Goal: Task Accomplishment & Management: Complete application form

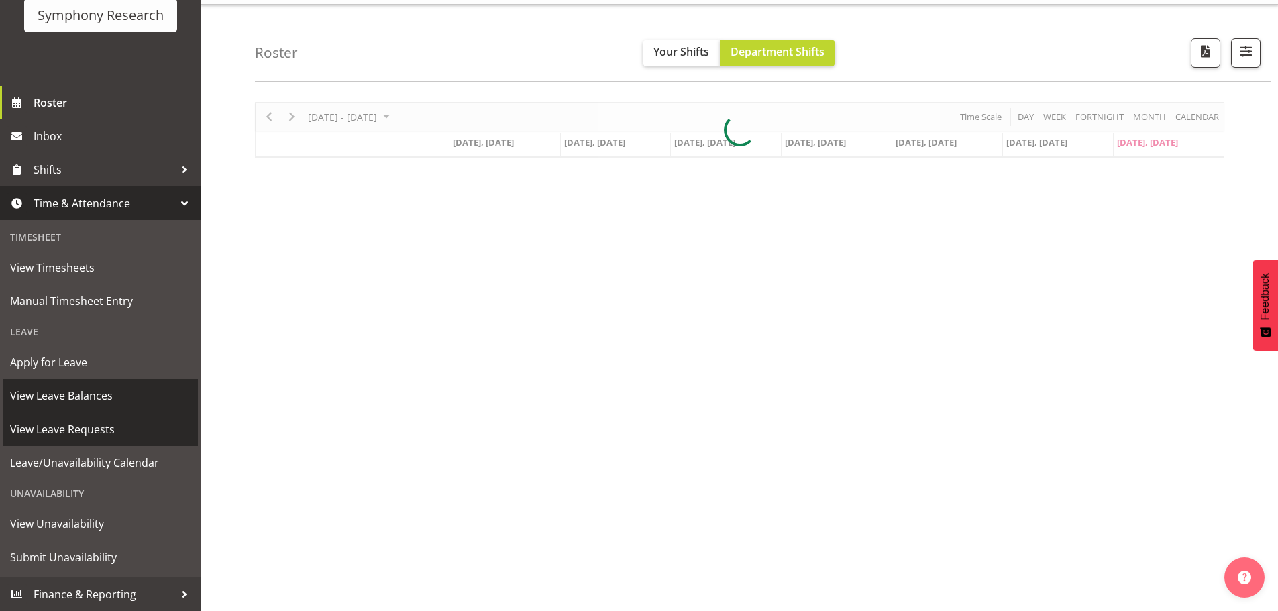
scroll to position [52, 0]
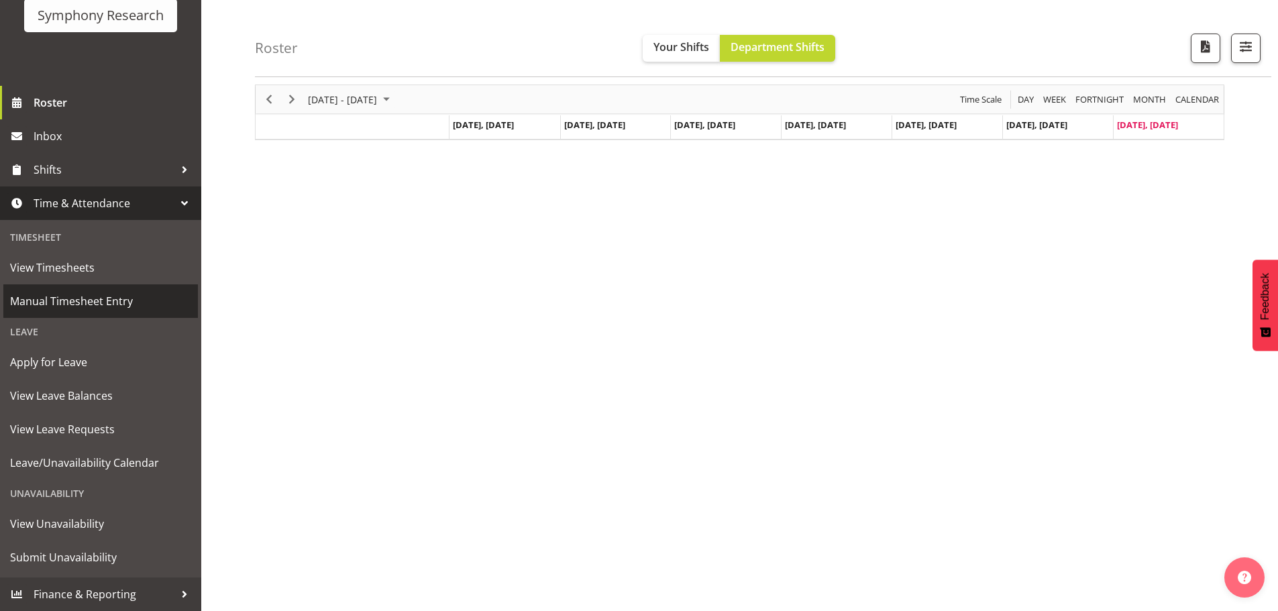
click at [105, 308] on span "Manual Timesheet Entry" at bounding box center [100, 301] width 181 height 20
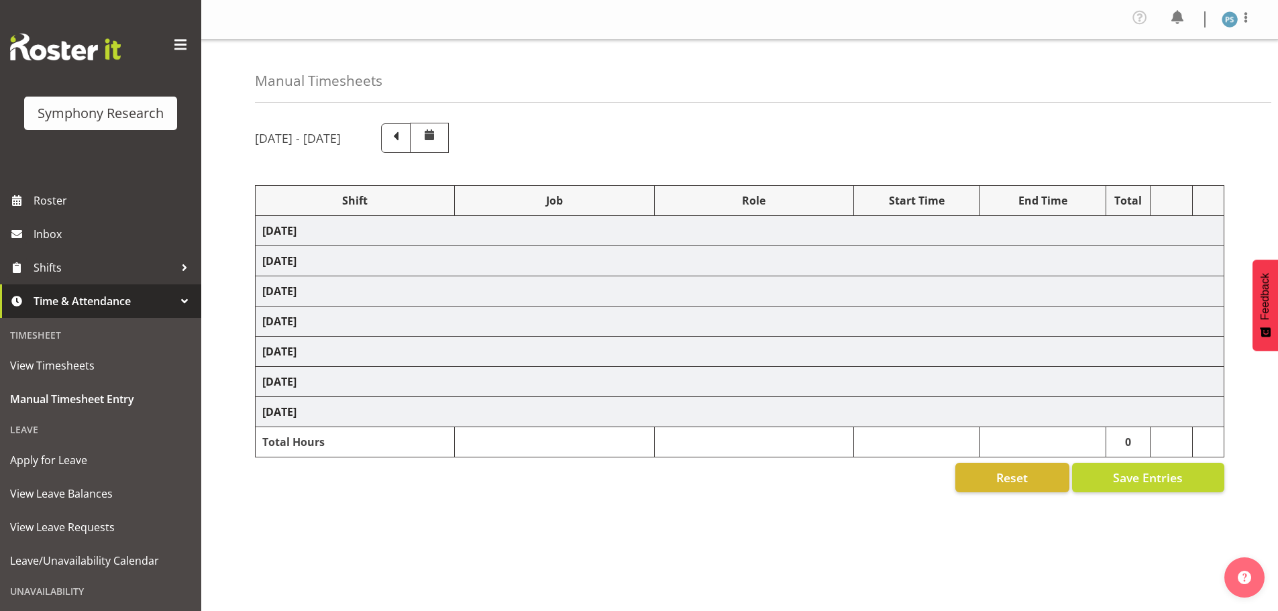
select select "4583"
select select "10527"
select select "4583"
select select "10499"
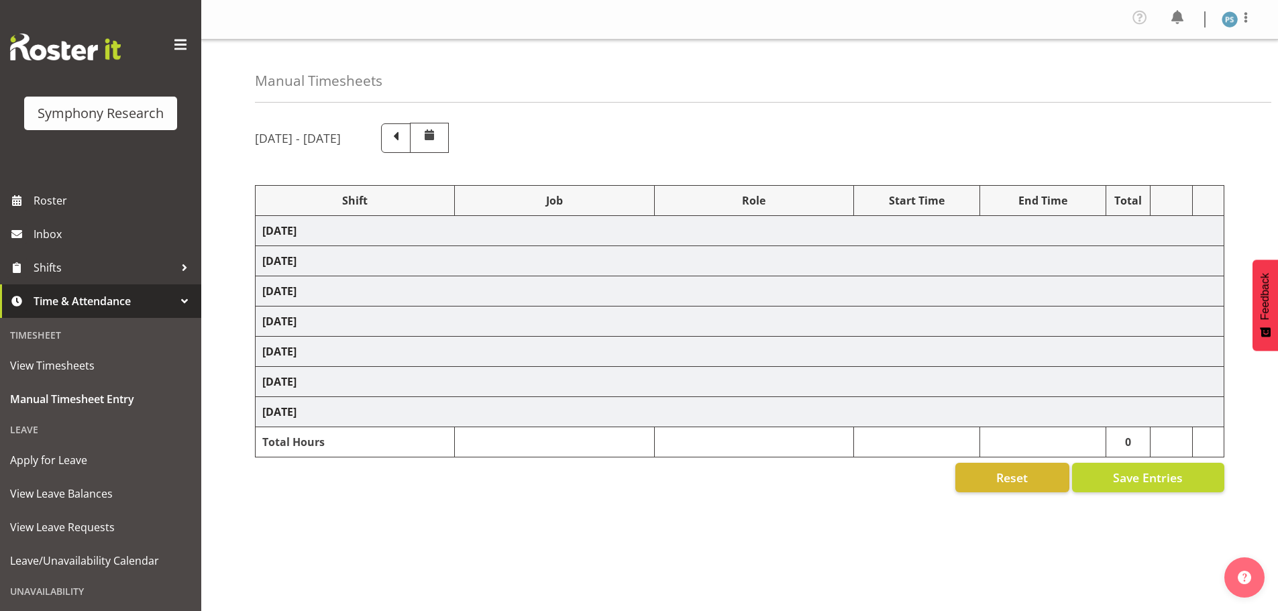
select select "4583"
select select "10527"
select select "4583"
select select "10499"
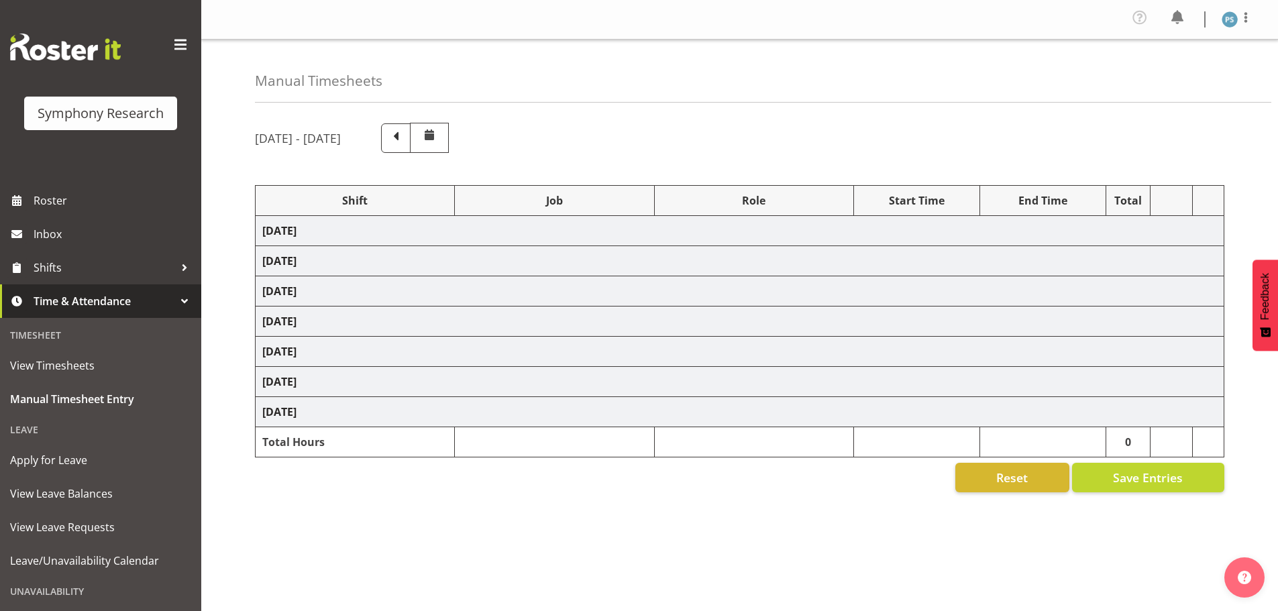
select select "4583"
select select "10527"
select select "4583"
select select "10499"
select select "4583"
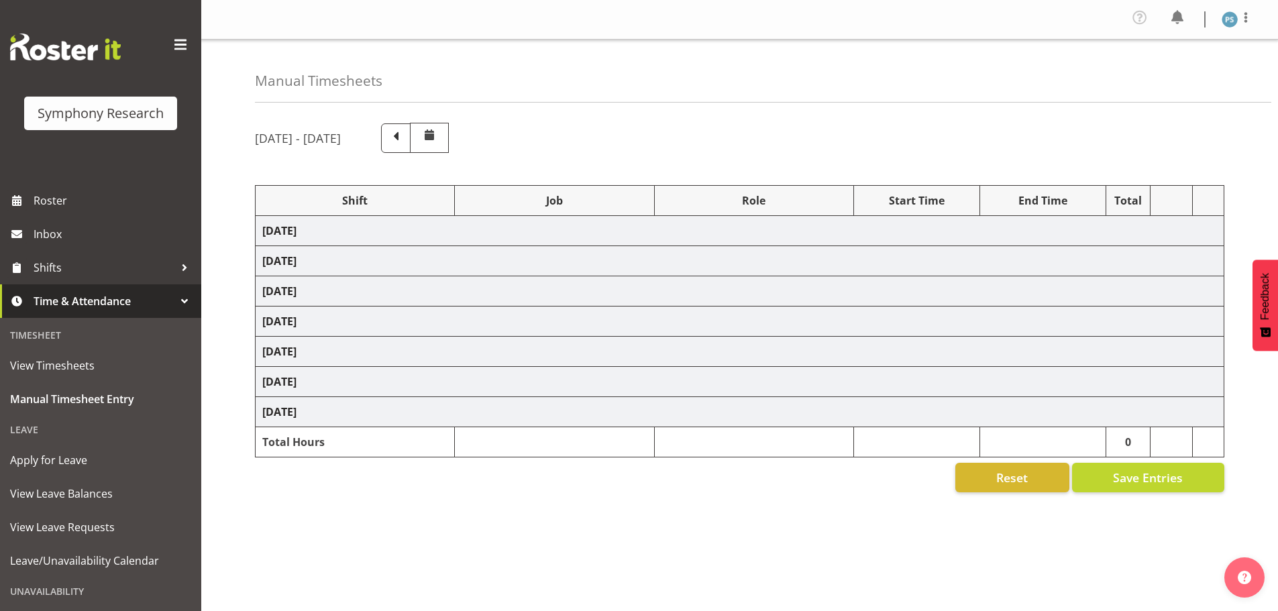
select select "4583"
select select "10527"
select select "4583"
select select "10499"
select select "4583"
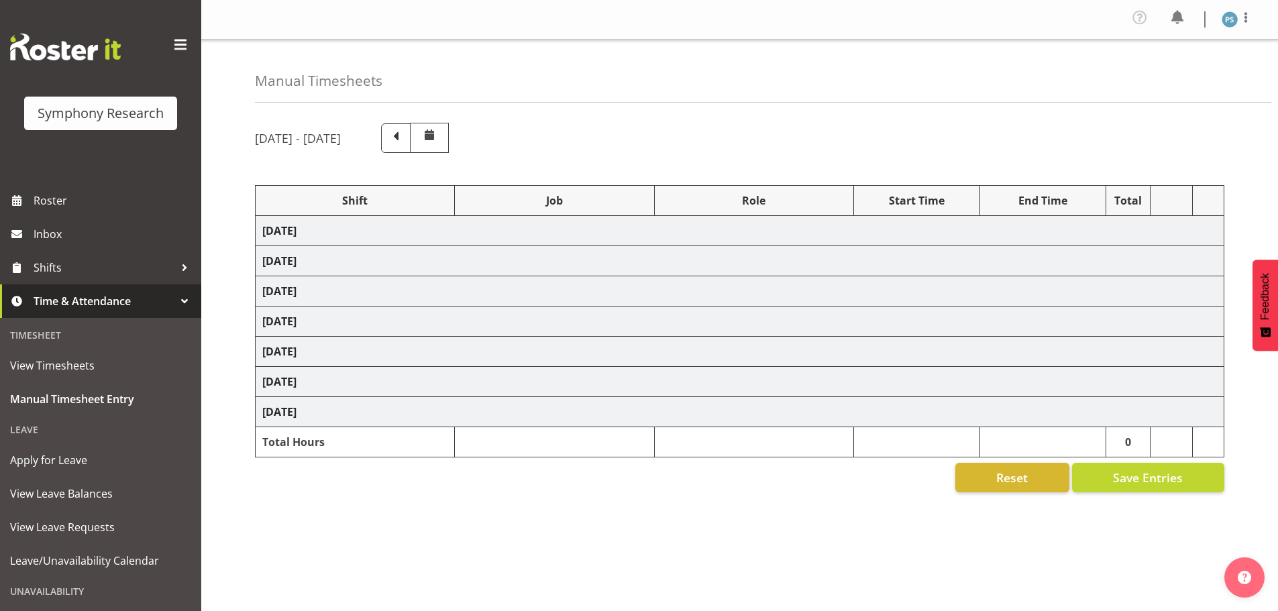
select select "10527"
select select "4583"
select select "10499"
select select "19170"
select select "10527"
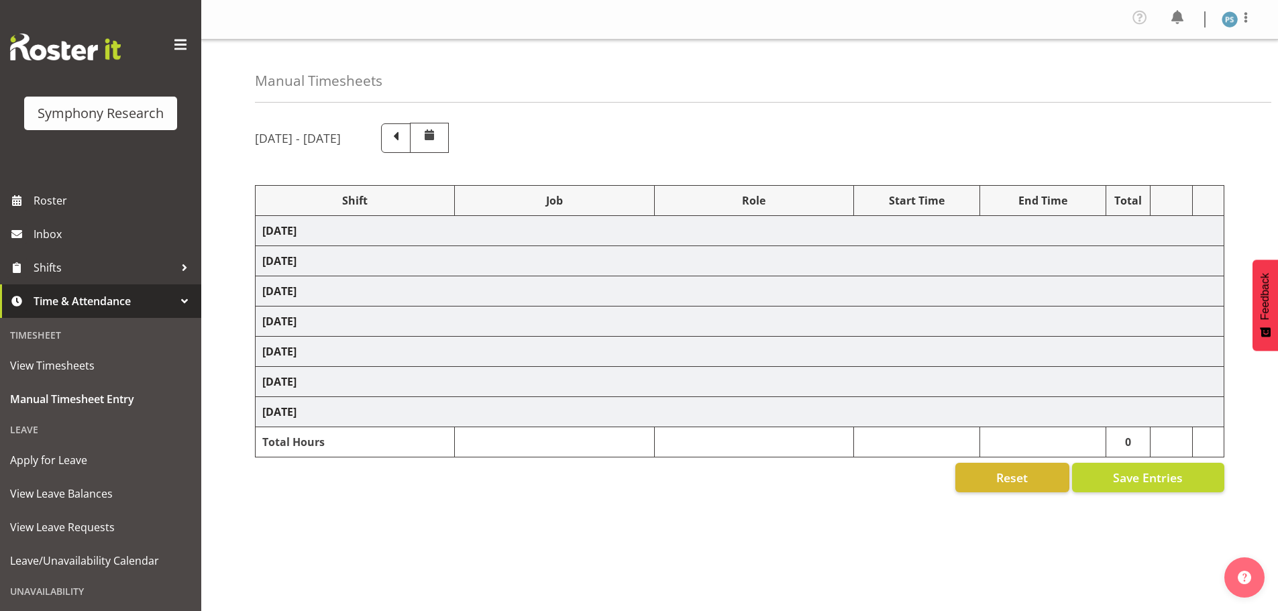
select select "19170"
select select "10499"
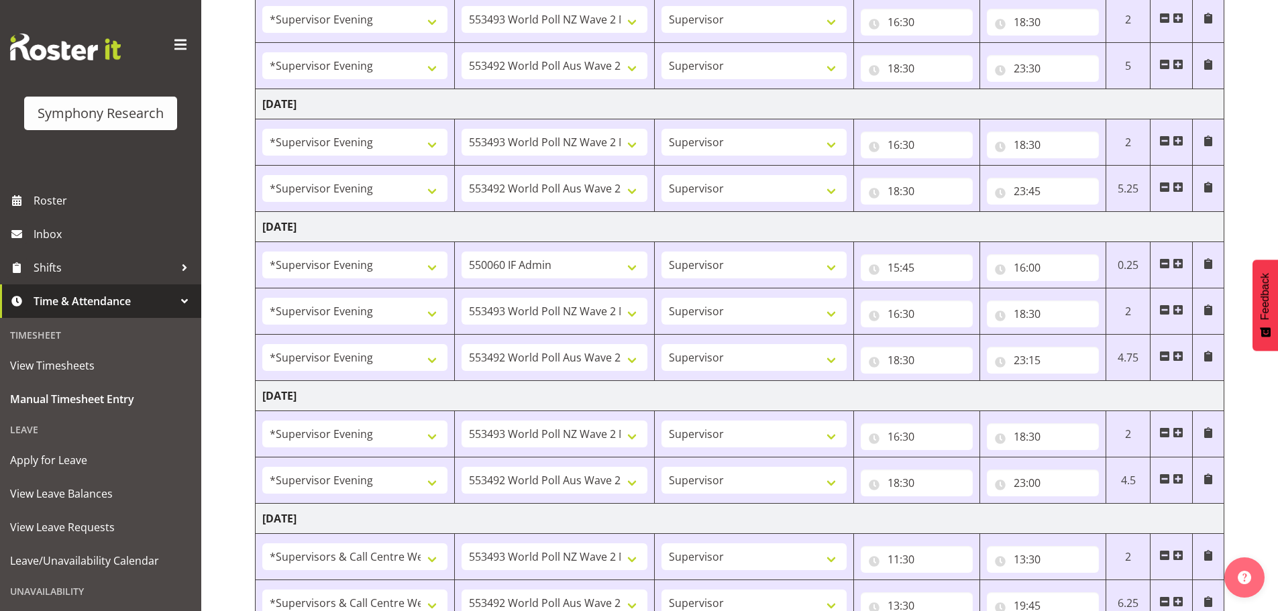
scroll to position [642, 0]
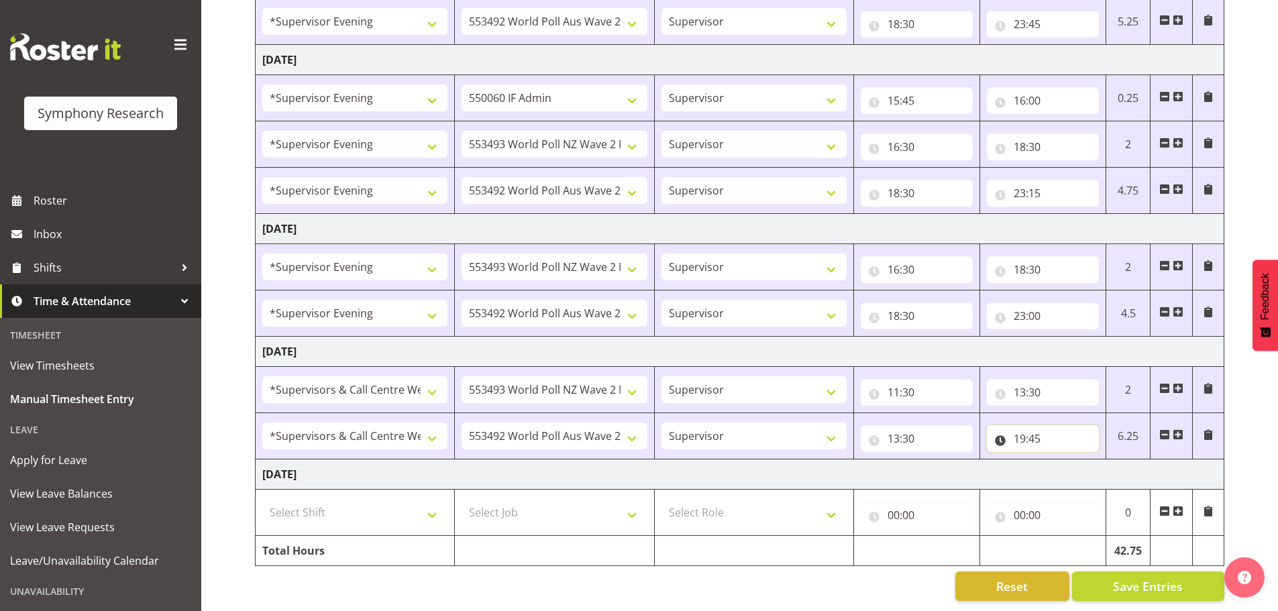
click at [1031, 427] on input "19:45" at bounding box center [1043, 438] width 112 height 27
click at [1083, 461] on select "00 01 02 03 04 05 06 07 08 09 10 11 12 13 14 15 16 17 18 19 20 21 22 23" at bounding box center [1078, 473] width 30 height 27
select select "20"
click at [1063, 460] on select "00 01 02 03 04 05 06 07 08 09 10 11 12 13 14 15 16 17 18 19 20 21 22 23" at bounding box center [1078, 473] width 30 height 27
type input "20:45"
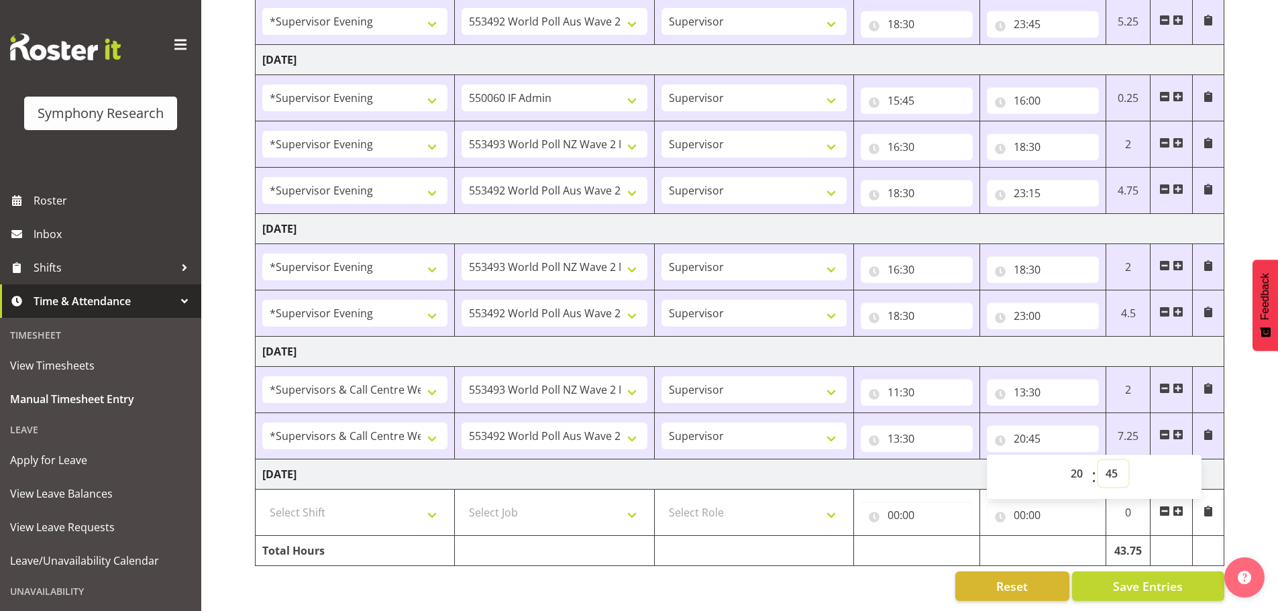
click at [1110, 466] on select "00 01 02 03 04 05 06 07 08 09 10 11 12 13 14 15 16 17 18 19 20 21 22 23 24 25 2…" at bounding box center [1113, 473] width 30 height 27
select select "15"
click at [1098, 460] on select "00 01 02 03 04 05 06 07 08 09 10 11 12 13 14 15 16 17 18 19 20 21 22 23 24 25 2…" at bounding box center [1113, 473] width 30 height 27
type input "20:15"
click at [1246, 468] on div "August 25th - August 31st 2025 Shift Job Role Start Time End Time Total Monday …" at bounding box center [766, 46] width 1023 height 1130
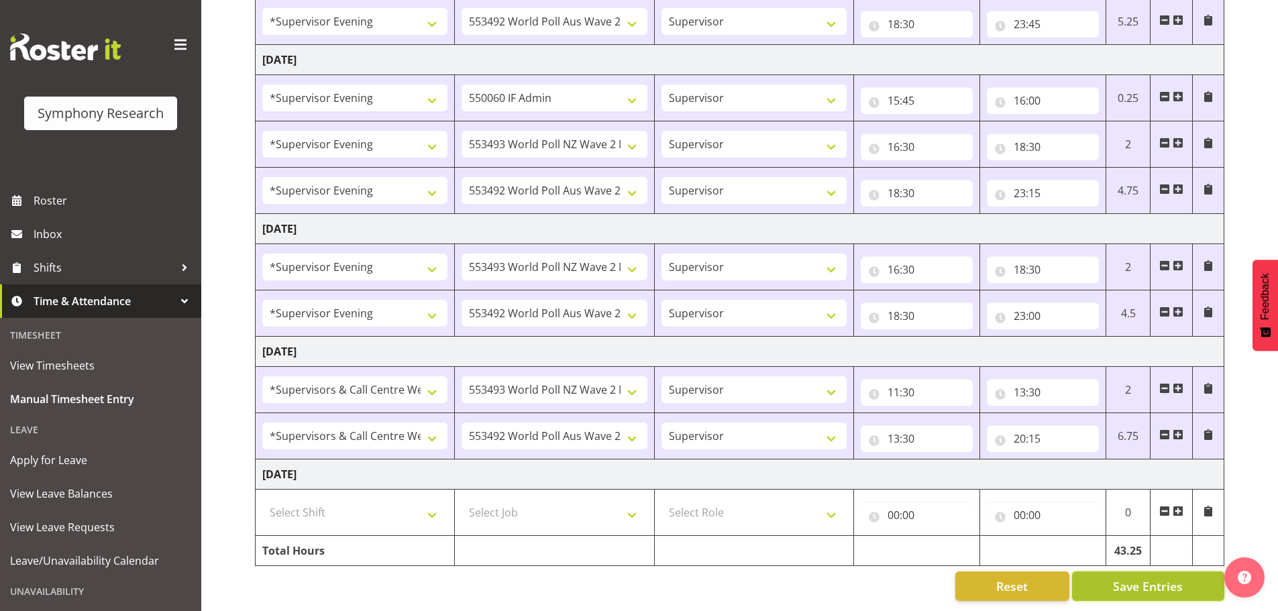
click at [1160, 580] on span "Save Entries" at bounding box center [1148, 586] width 70 height 17
click at [1024, 433] on input "20:15" at bounding box center [1043, 438] width 112 height 27
click at [1077, 464] on select "00 01 02 03 04 05 06 07 08 09 10 11 12 13 14 15 16 17 18 19 20 21 22 23" at bounding box center [1078, 473] width 30 height 27
select select "19"
click at [1063, 460] on select "00 01 02 03 04 05 06 07 08 09 10 11 12 13 14 15 16 17 18 19 20 21 22 23" at bounding box center [1078, 473] width 30 height 27
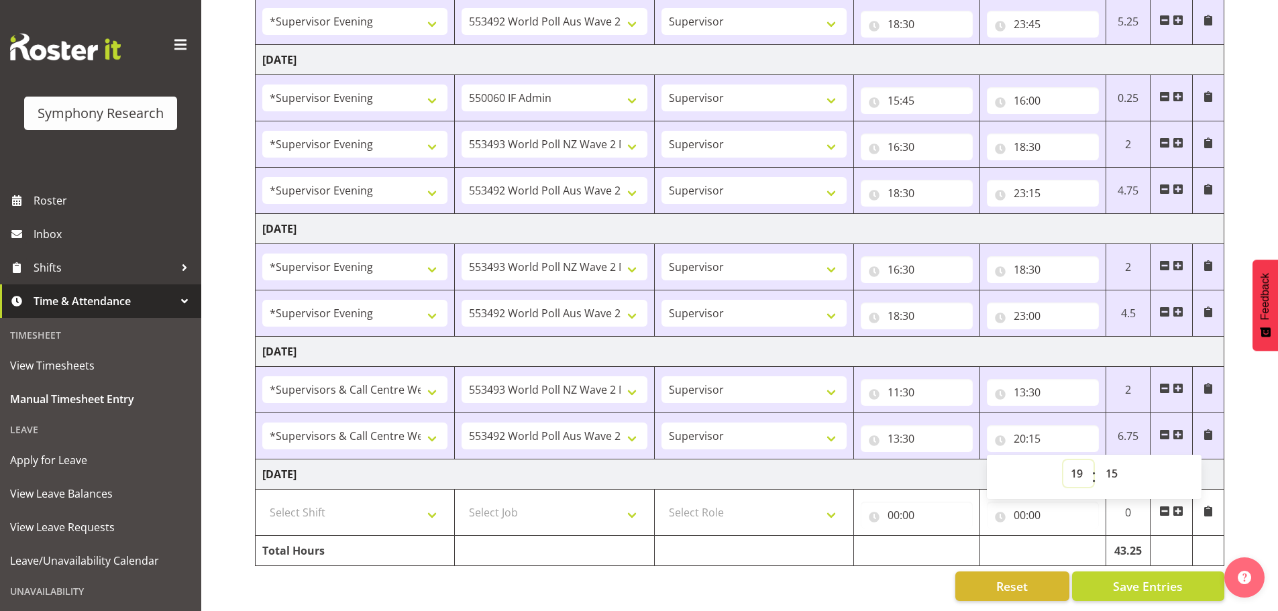
type input "19:15"
click at [1118, 464] on select "00 01 02 03 04 05 06 07 08 09 10 11 12 13 14 15 16 17 18 19 20 21 22 23 24 25 2…" at bounding box center [1113, 473] width 30 height 27
select select "30"
click at [1098, 460] on select "00 01 02 03 04 05 06 07 08 09 10 11 12 13 14 15 16 17 18 19 20 21 22 23 24 25 2…" at bounding box center [1113, 473] width 30 height 27
type input "19:30"
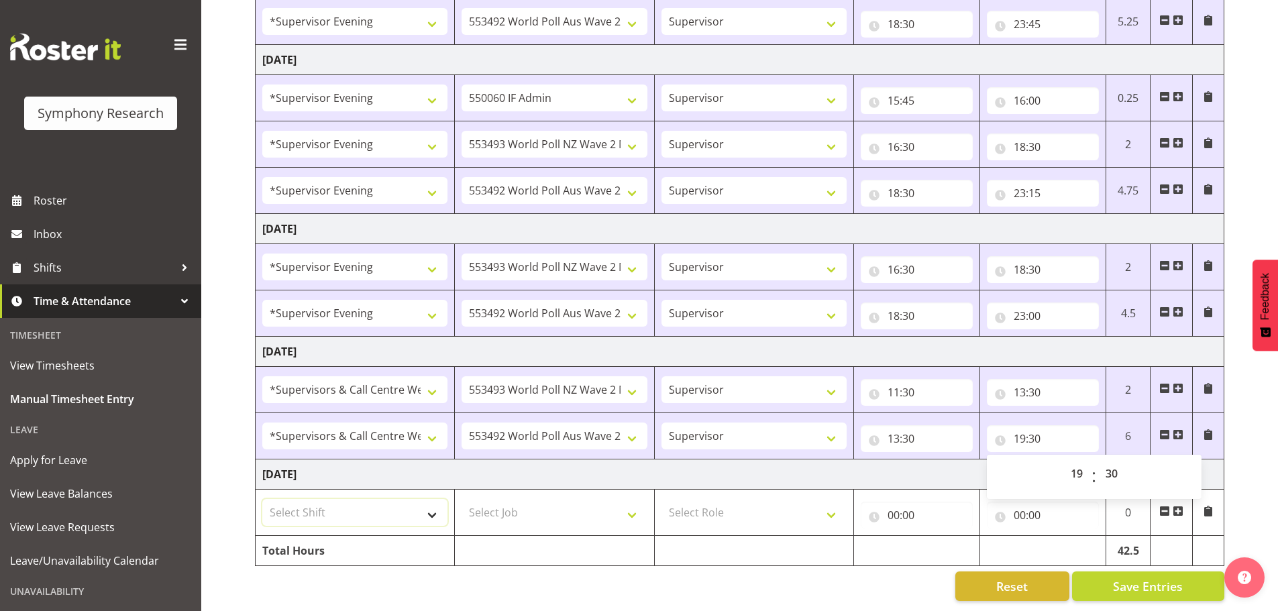
click at [437, 502] on select "Select Shift !!Weekend Residential (Roster IT Shift Label) *Business 9/10am ~ 4…" at bounding box center [354, 512] width 185 height 27
click at [262, 499] on select "Select Shift !!Weekend Residential (Roster IT Shift Label) *Business 9/10am ~ 4…" at bounding box center [354, 512] width 185 height 27
click at [430, 507] on select "!!Weekend Residential (Roster IT Shift Label) *Business 9/10am ~ 4:30pm *Busine…" at bounding box center [354, 512] width 185 height 27
select select "19170"
click at [262, 499] on select "!!Weekend Residential (Roster IT Shift Label) *Business 9/10am ~ 4:30pm *Busine…" at bounding box center [354, 512] width 185 height 27
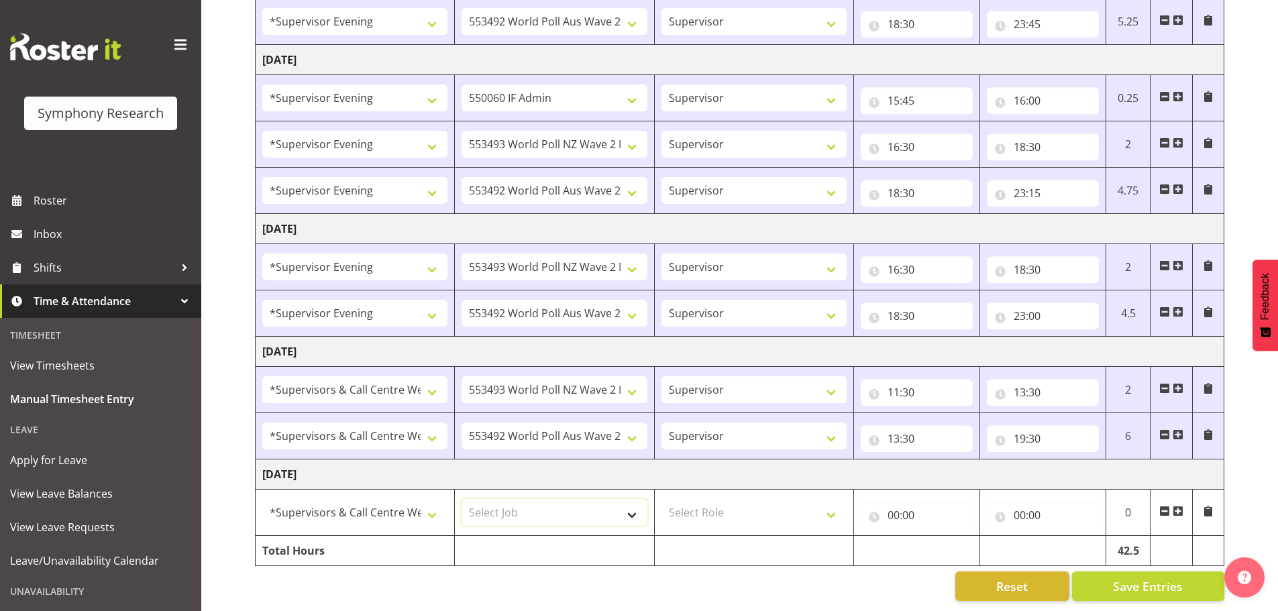
click at [639, 504] on select "Select Job 550060 IF Admin 553492 World Poll Aus Wave 2 Main 2025 553493 World …" at bounding box center [554, 512] width 185 height 27
select select "10527"
click at [462, 499] on select "Select Job 550060 IF Admin 553492 World Poll Aus Wave 2 Main 2025 553493 World …" at bounding box center [554, 512] width 185 height 27
click at [821, 508] on select "Select Role Supervisor Briefing Interviewing" at bounding box center [753, 512] width 185 height 27
select select "45"
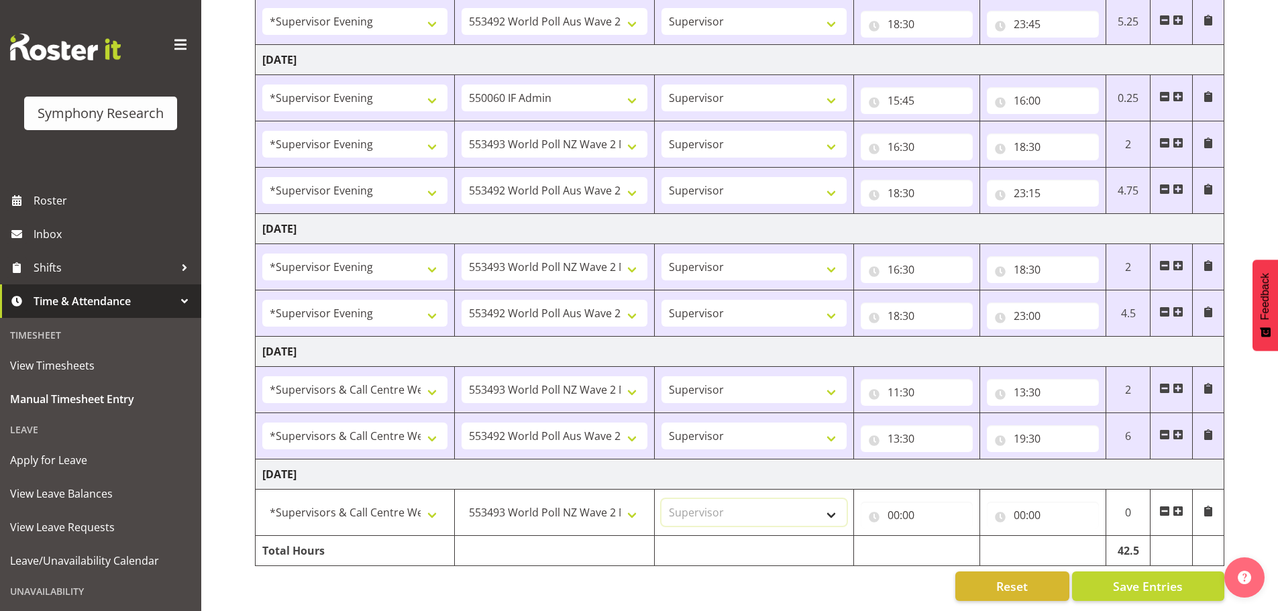
click at [661, 499] on select "Select Role Supervisor Briefing Interviewing" at bounding box center [753, 512] width 185 height 27
click at [896, 505] on input "00:00" at bounding box center [917, 515] width 112 height 27
drag, startPoint x: 950, startPoint y: 535, endPoint x: 957, endPoint y: 535, distance: 6.7
click at [957, 537] on select "00 01 02 03 04 05 06 07 08 09 10 11 12 13 14 15 16 17 18 19 20 21 22 23" at bounding box center [952, 550] width 30 height 27
select select "11"
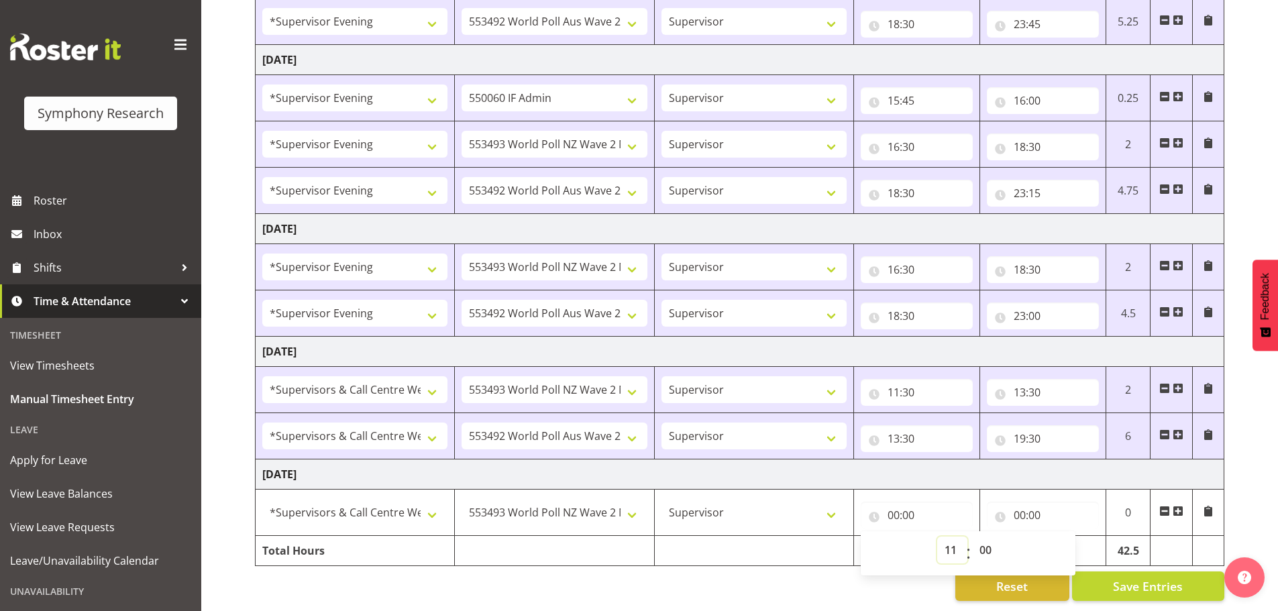
click at [937, 537] on select "00 01 02 03 04 05 06 07 08 09 10 11 12 13 14 15 16 17 18 19 20 21 22 23" at bounding box center [952, 550] width 30 height 27
type input "11:00"
click at [985, 543] on select "00 01 02 03 04 05 06 07 08 09 10 11 12 13 14 15 16 17 18 19 20 21 22 23 24 25 2…" at bounding box center [987, 550] width 30 height 27
select select "30"
click at [972, 537] on select "00 01 02 03 04 05 06 07 08 09 10 11 12 13 14 15 16 17 18 19 20 21 22 23 24 25 2…" at bounding box center [987, 550] width 30 height 27
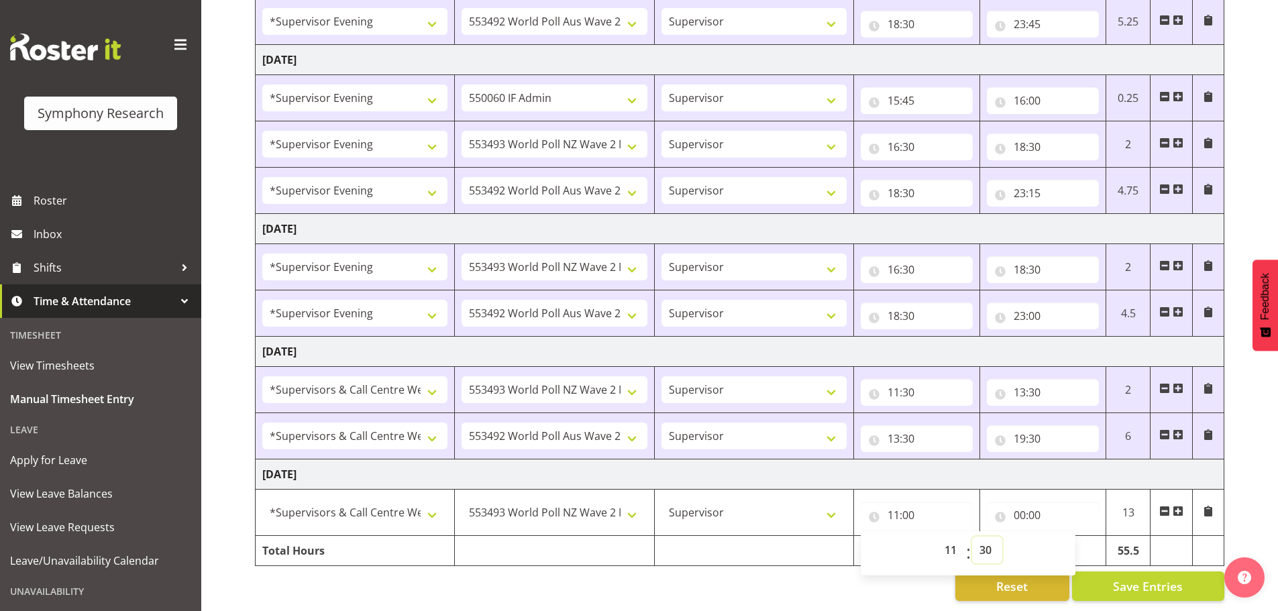
type input "11:30"
click at [1018, 502] on input "00:00" at bounding box center [1043, 515] width 112 height 27
click at [1076, 537] on select "00 01 02 03 04 05 06 07 08 09 10 11 12 13 14 15 16 17 18 19 20 21 22 23" at bounding box center [1078, 550] width 30 height 27
select select "13"
click at [1063, 537] on select "00 01 02 03 04 05 06 07 08 09 10 11 12 13 14 15 16 17 18 19 20 21 22 23" at bounding box center [1078, 550] width 30 height 27
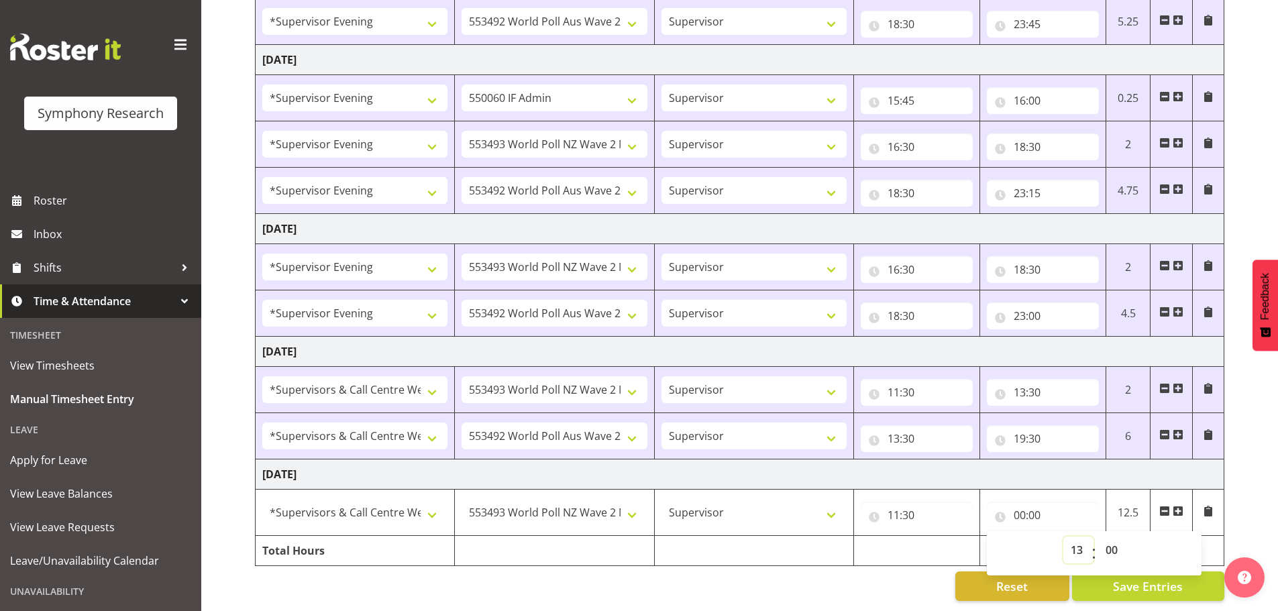
type input "13:00"
click at [1117, 540] on select "00 01 02 03 04 05 06 07 08 09 10 11 12 13 14 15 16 17 18 19 20 21 22 23 24 25 2…" at bounding box center [1113, 550] width 30 height 27
select select "30"
click at [1098, 537] on select "00 01 02 03 04 05 06 07 08 09 10 11 12 13 14 15 16 17 18 19 20 21 22 23 24 25 2…" at bounding box center [1113, 550] width 30 height 27
type input "13:30"
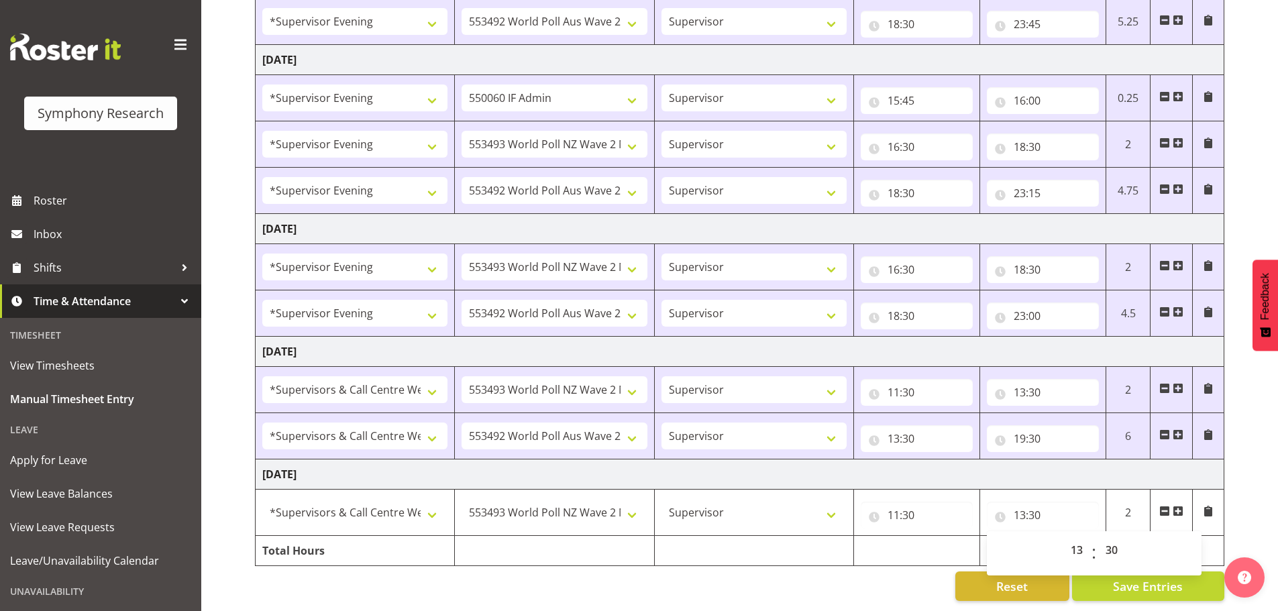
click at [1179, 506] on span at bounding box center [1178, 511] width 11 height 11
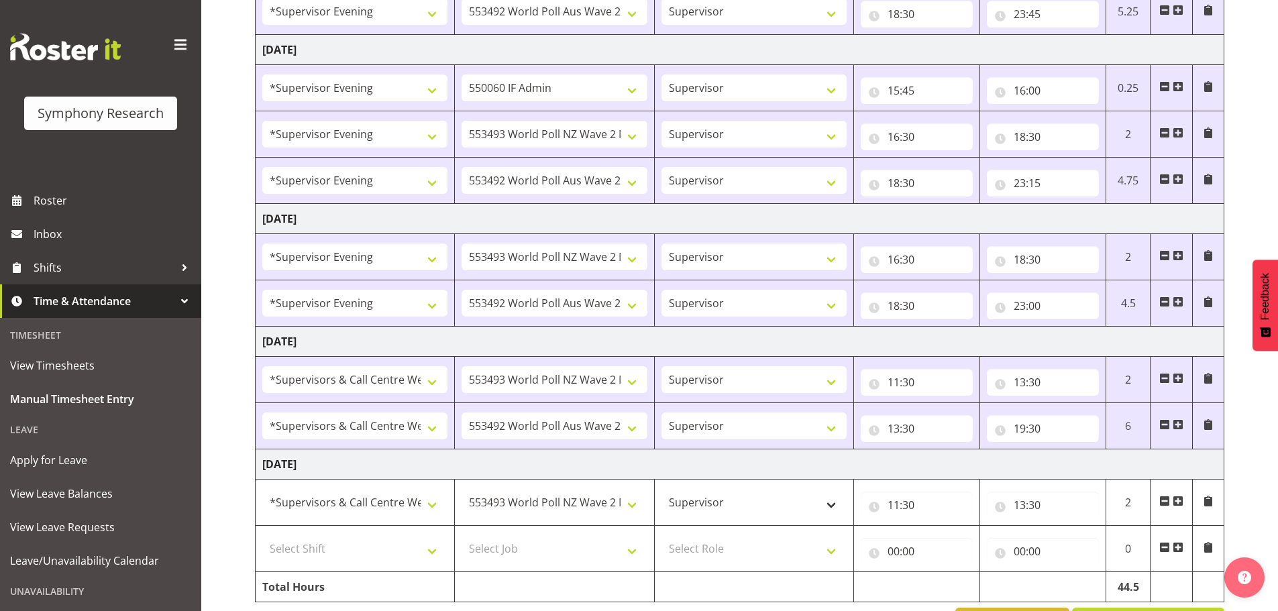
scroll to position [688, 0]
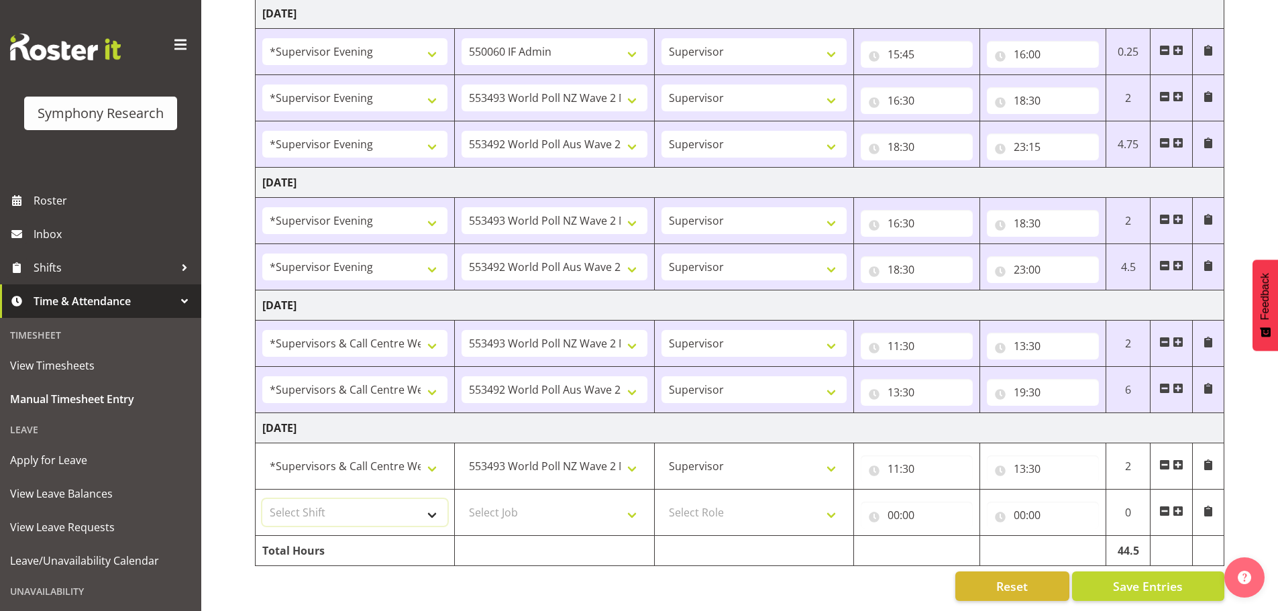
click at [429, 503] on select "Select Shift !!Weekend Residential (Roster IT Shift Label) *Business 9/10am ~ 4…" at bounding box center [354, 512] width 185 height 27
select select "19170"
click at [262, 499] on select "Select Shift !!Weekend Residential (Roster IT Shift Label) *Business 9/10am ~ 4…" at bounding box center [354, 512] width 185 height 27
click at [639, 500] on select "Select Job 550060 IF Admin 553492 World Poll Aus Wave 2 Main 2025 553493 World …" at bounding box center [554, 512] width 185 height 27
select select "10499"
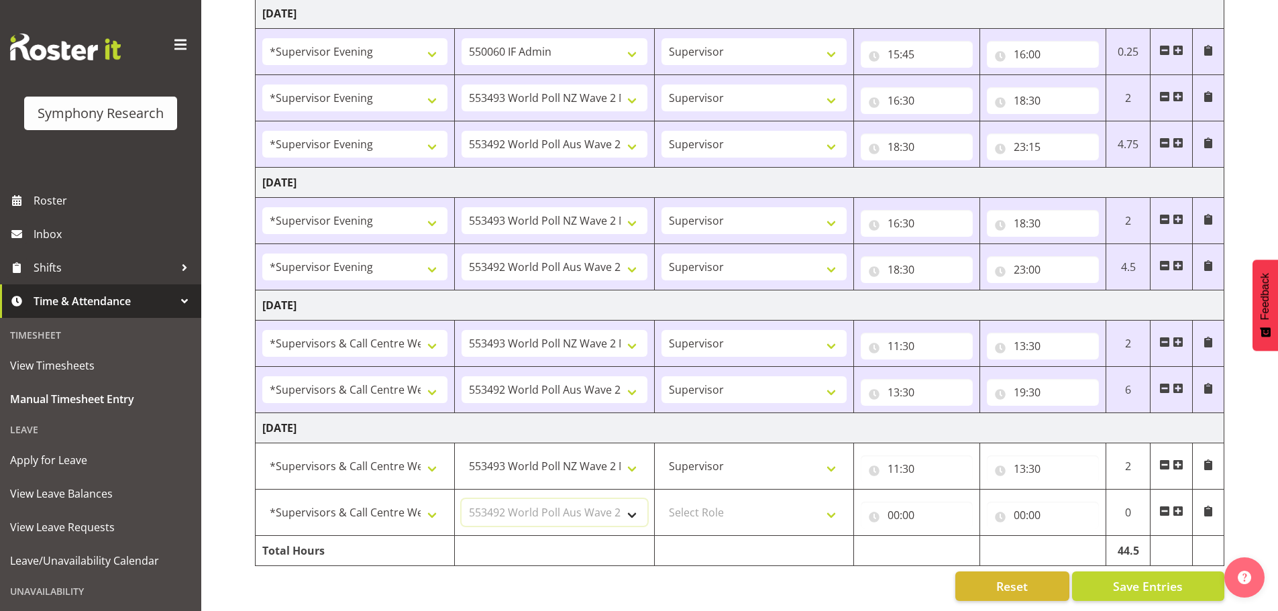
click at [462, 499] on select "Select Job 550060 IF Admin 553492 World Poll Aus Wave 2 Main 2025 553493 World …" at bounding box center [554, 512] width 185 height 27
click at [834, 506] on select "Select Role Supervisor Briefing Interviewing" at bounding box center [753, 512] width 185 height 27
select select "45"
click at [661, 499] on select "Select Role Supervisor Briefing Interviewing" at bounding box center [753, 512] width 185 height 27
click at [889, 506] on input "00:00" at bounding box center [917, 515] width 112 height 27
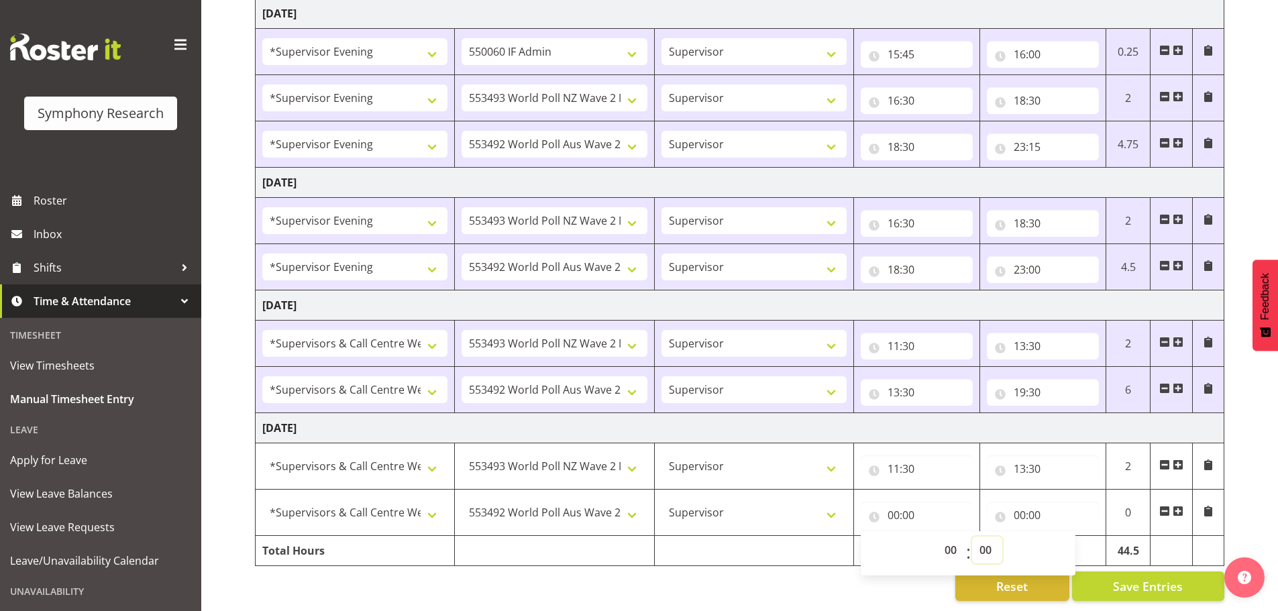
click at [981, 546] on select "00 01 02 03 04 05 06 07 08 09 10 11 12 13 14 15 16 17 18 19 20 21 22 23 24 25 2…" at bounding box center [987, 550] width 30 height 27
click at [952, 539] on select "00 01 02 03 04 05 06 07 08 09 10 11 12 13 14 15 16 17 18 19 20 21 22 23" at bounding box center [952, 550] width 30 height 27
select select "13"
click at [937, 537] on select "00 01 02 03 04 05 06 07 08 09 10 11 12 13 14 15 16 17 18 19 20 21 22 23" at bounding box center [952, 550] width 30 height 27
type input "13:00"
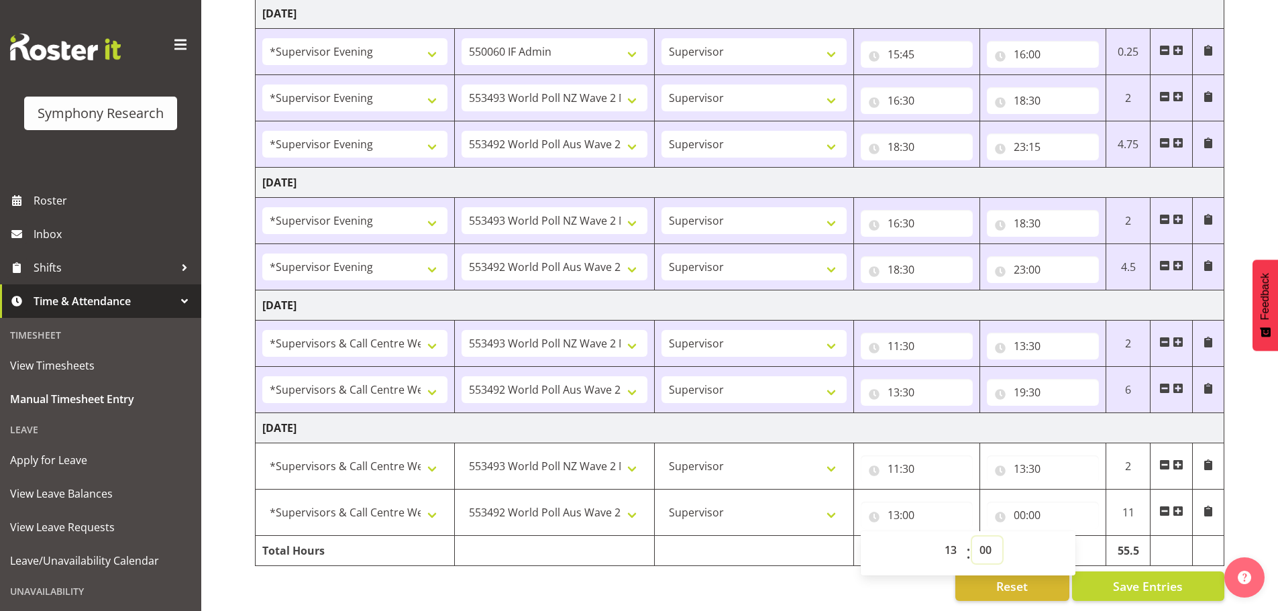
click at [991, 545] on select "00 01 02 03 04 05 06 07 08 09 10 11 12 13 14 15 16 17 18 19 20 21 22 23 24 25 2…" at bounding box center [987, 550] width 30 height 27
select select "30"
click at [972, 537] on select "00 01 02 03 04 05 06 07 08 09 10 11 12 13 14 15 16 17 18 19 20 21 22 23 24 25 2…" at bounding box center [987, 550] width 30 height 27
type input "13:30"
click at [1017, 504] on input "00:00" at bounding box center [1043, 515] width 112 height 27
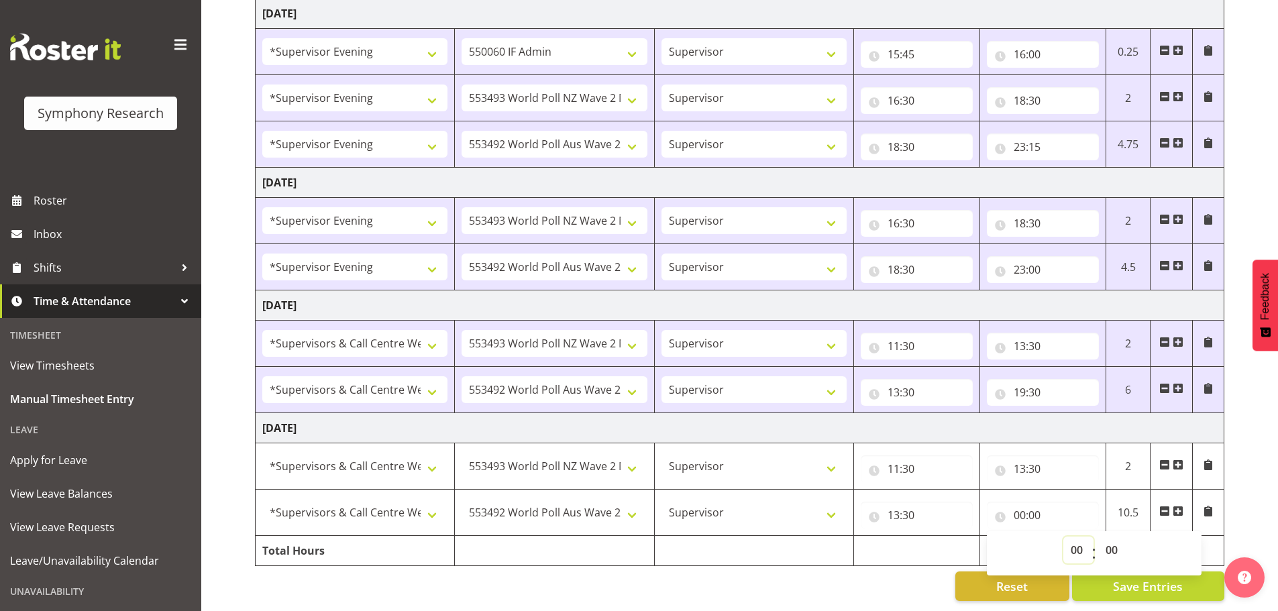
click at [1078, 541] on select "00 01 02 03 04 05 06 07 08 09 10 11 12 13 14 15 16 17 18 19 20 21 22 23" at bounding box center [1078, 550] width 30 height 27
select select "20"
click at [1063, 537] on select "00 01 02 03 04 05 06 07 08 09 10 11 12 13 14 15 16 17 18 19 20 21 22 23" at bounding box center [1078, 550] width 30 height 27
type input "20:00"
click at [1112, 537] on select "00 01 02 03 04 05 06 07 08 09 10 11 12 13 14 15 16 17 18 19 20 21 22 23 24 25 2…" at bounding box center [1113, 550] width 30 height 27
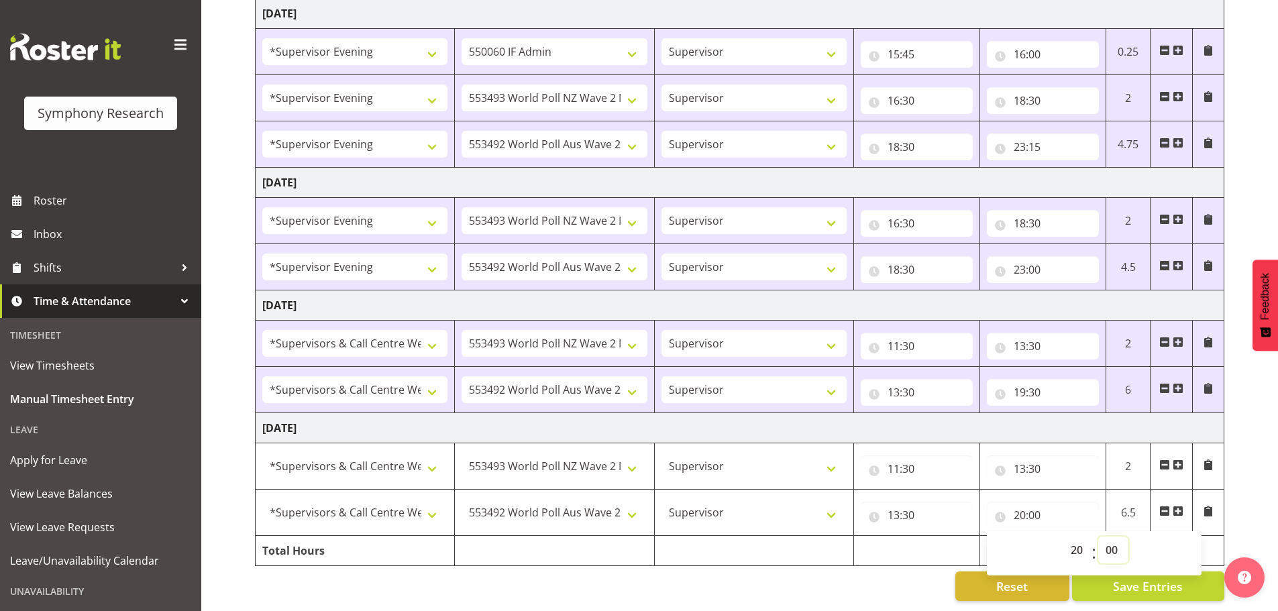
select select "15"
click at [1098, 537] on select "00 01 02 03 04 05 06 07 08 09 10 11 12 13 14 15 16 17 18 19 20 21 22 23 24 25 2…" at bounding box center [1113, 550] width 30 height 27
type input "20:15"
click at [1153, 578] on span "Save Entries" at bounding box center [1148, 586] width 70 height 17
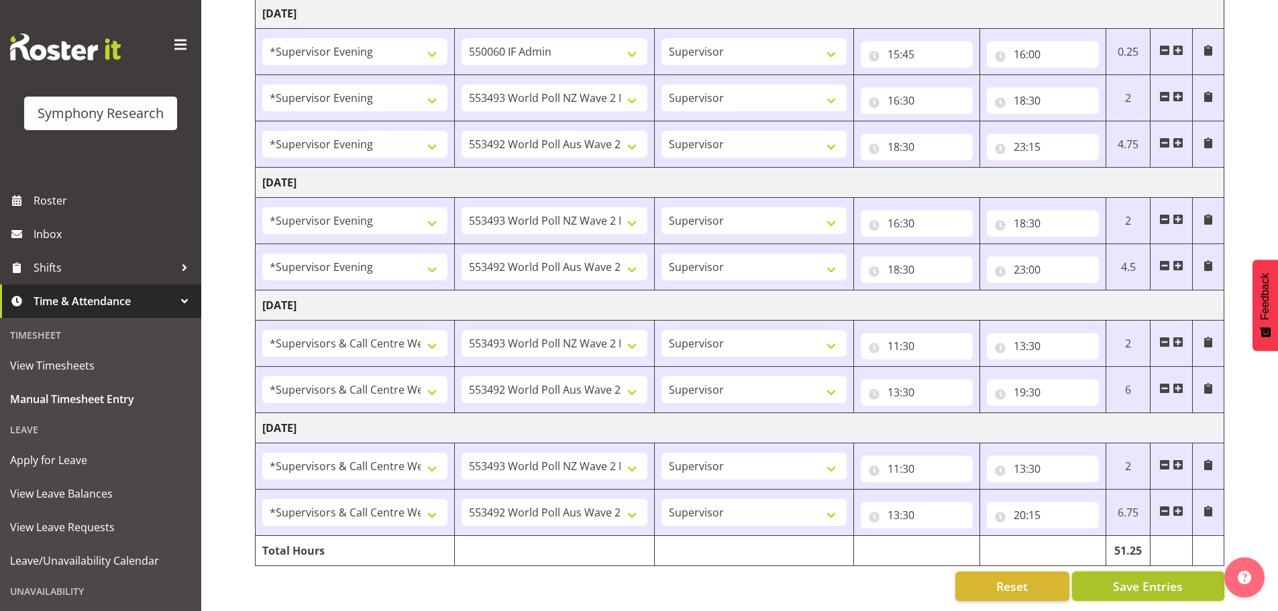
click at [1163, 578] on span "Save Entries" at bounding box center [1148, 586] width 70 height 17
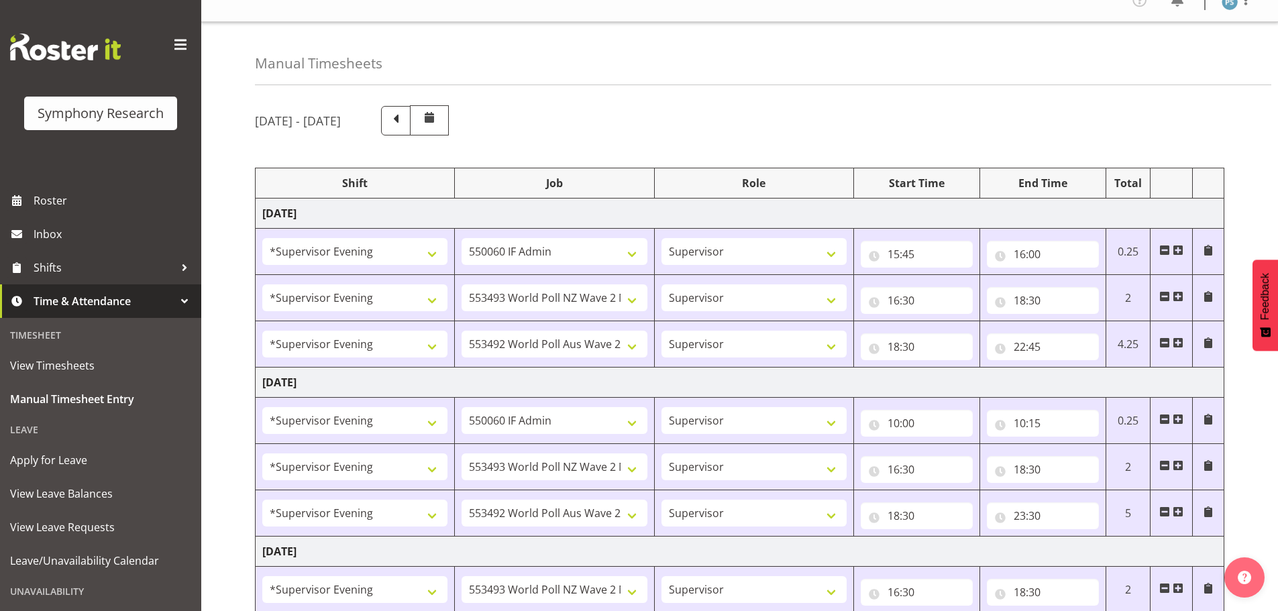
scroll to position [0, 0]
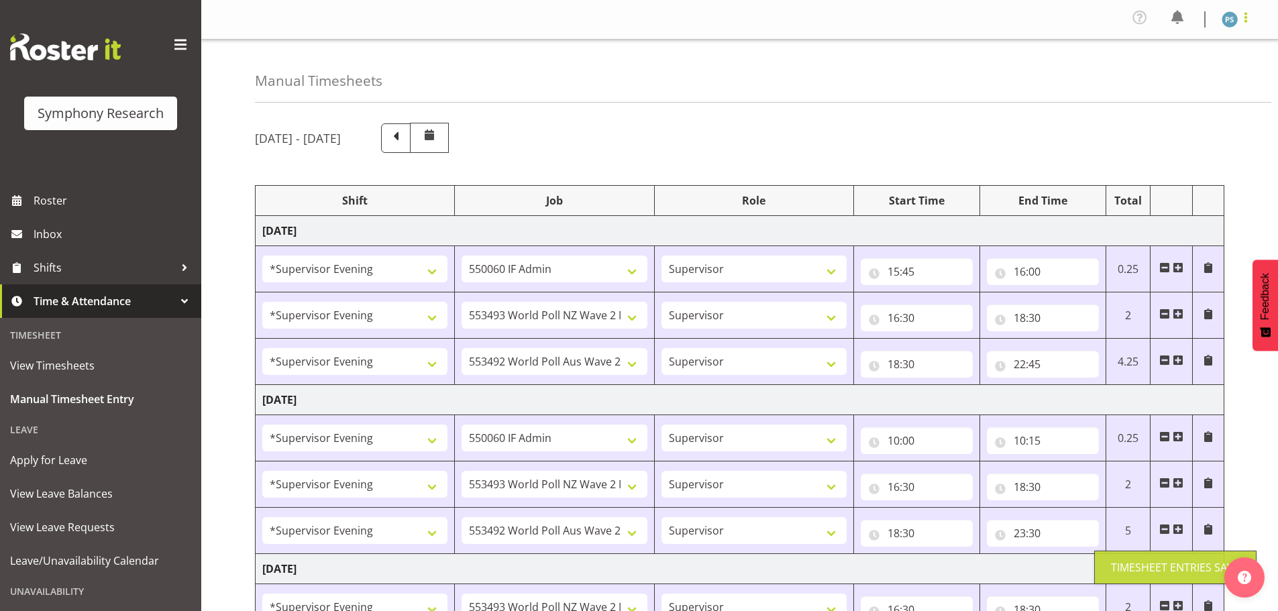
click at [1245, 19] on span at bounding box center [1246, 17] width 16 height 16
click at [1211, 66] on link "Log Out" at bounding box center [1189, 74] width 129 height 24
